Goal: Participate in discussion: Engage in conversation with other users on a specific topic

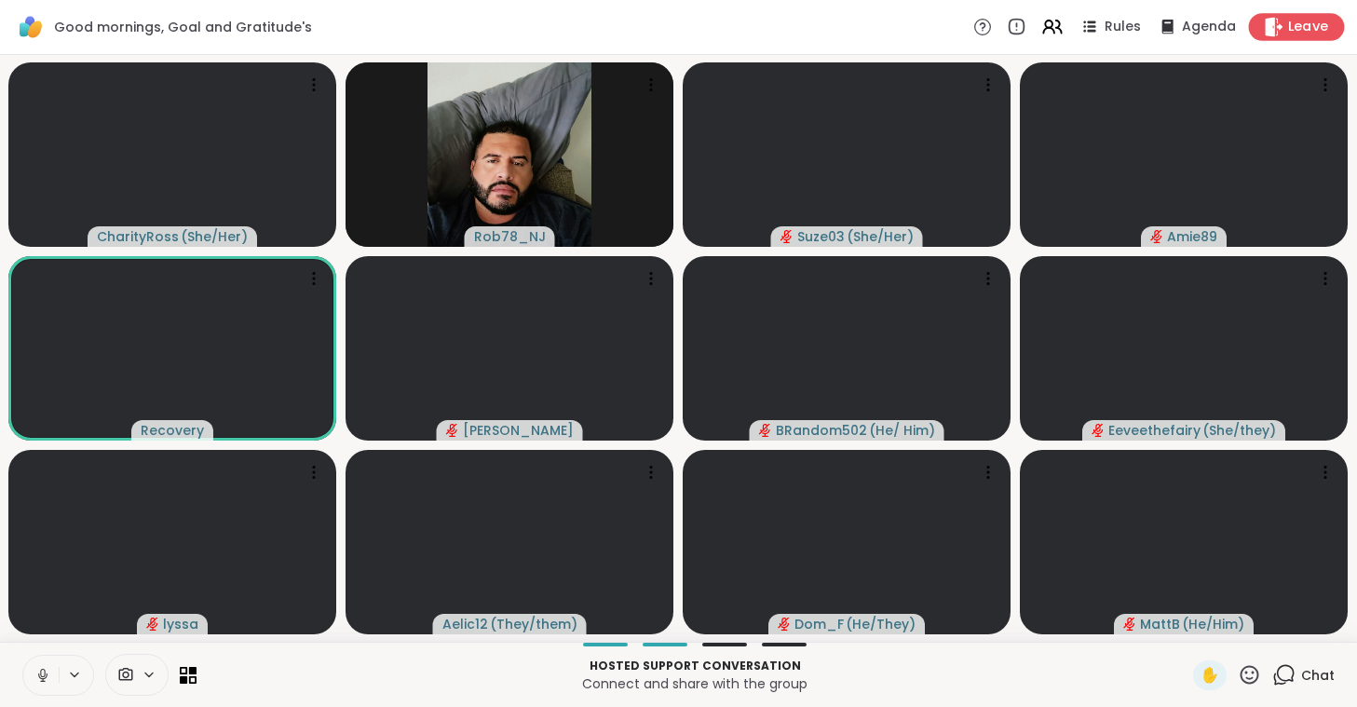
click at [1283, 26] on icon at bounding box center [1275, 27] width 18 height 20
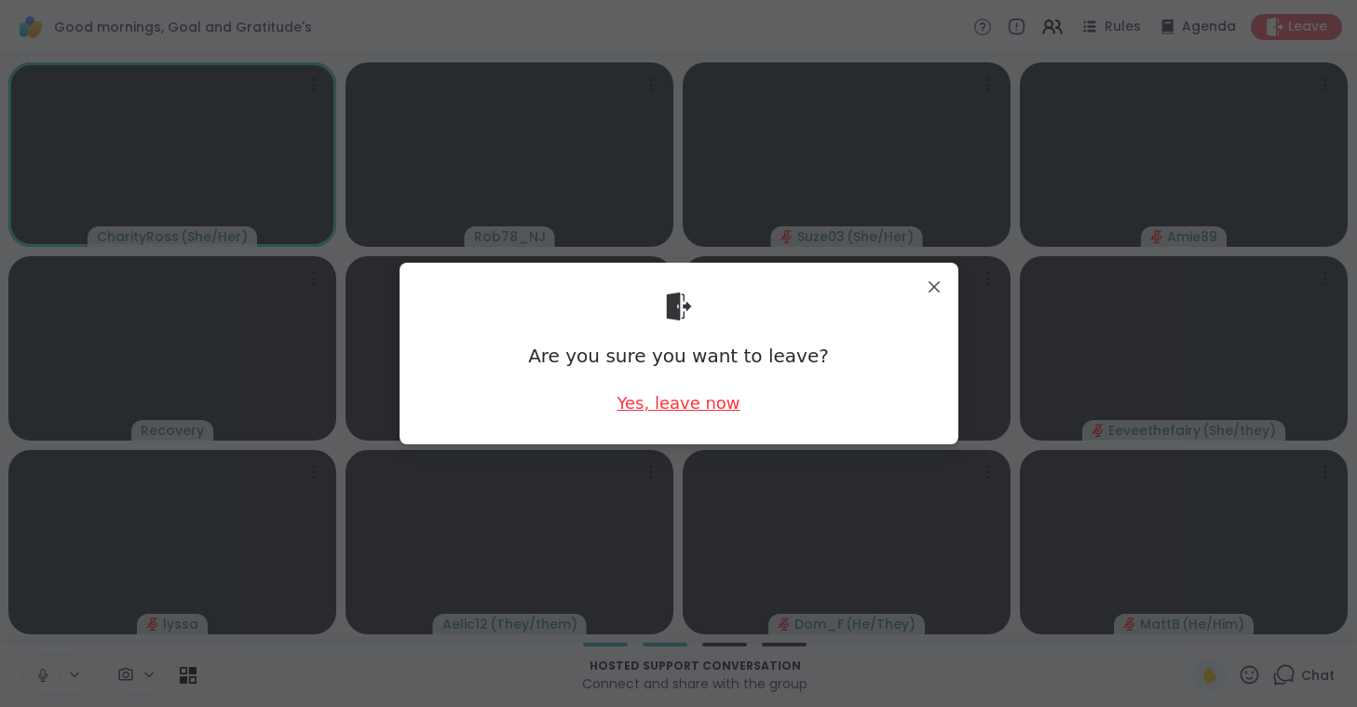
click at [694, 410] on div "Yes, leave now" at bounding box center [678, 402] width 123 height 23
